Goal: Information Seeking & Learning: Learn about a topic

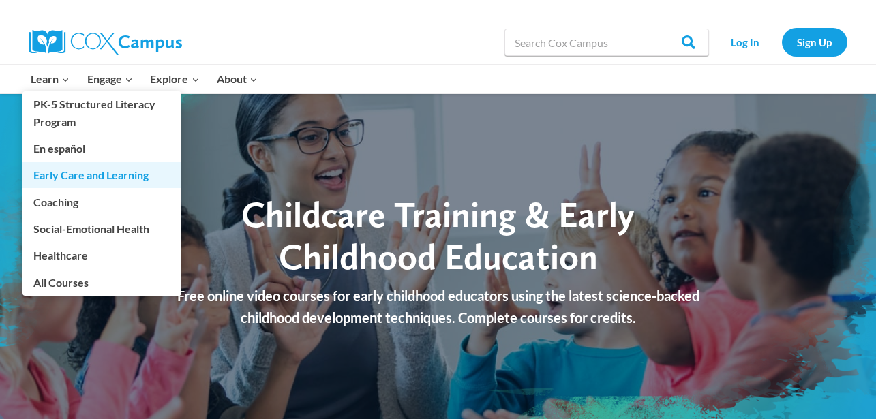
click at [71, 181] on link "Early Care and Learning" at bounding box center [101, 175] width 159 height 26
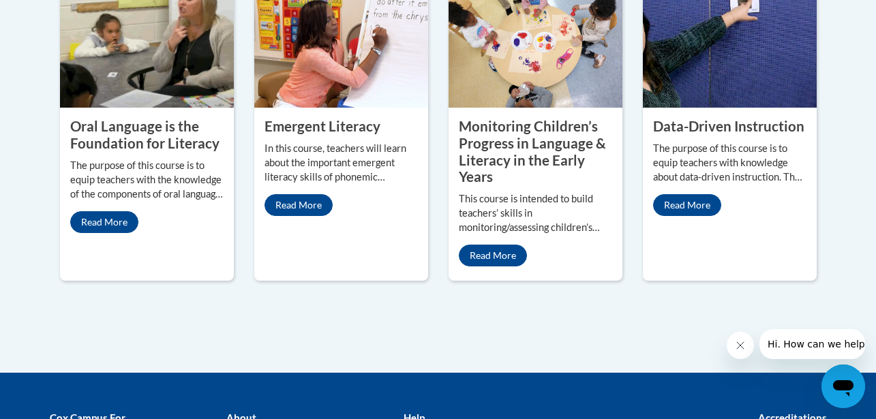
scroll to position [690, 0]
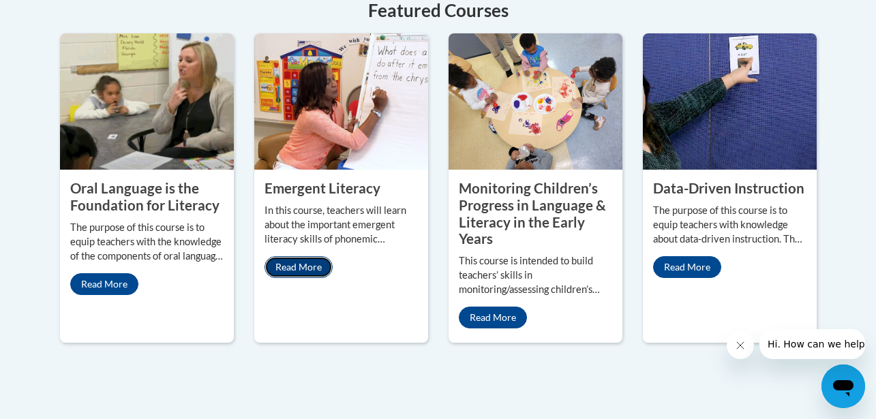
click at [295, 256] on link "Read More" at bounding box center [298, 267] width 68 height 22
